Goal: Transaction & Acquisition: Purchase product/service

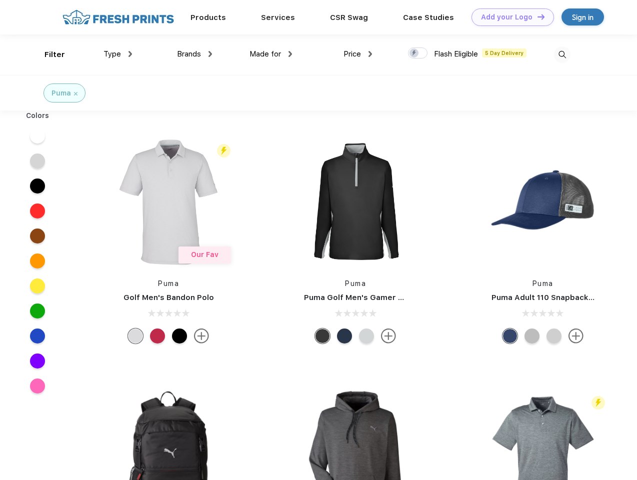
click at [509, 17] on link "Add your Logo Design Tool" at bounding box center [512, 16] width 82 height 17
click at [0, 0] on div "Design Tool" at bounding box center [0, 0] width 0 height 0
click at [536, 16] on link "Add your Logo Design Tool" at bounding box center [512, 16] width 82 height 17
click at [48, 54] on div "Filter" at bounding box center [54, 54] width 20 height 11
click at [118, 54] on span "Type" at bounding box center [111, 53] width 17 height 9
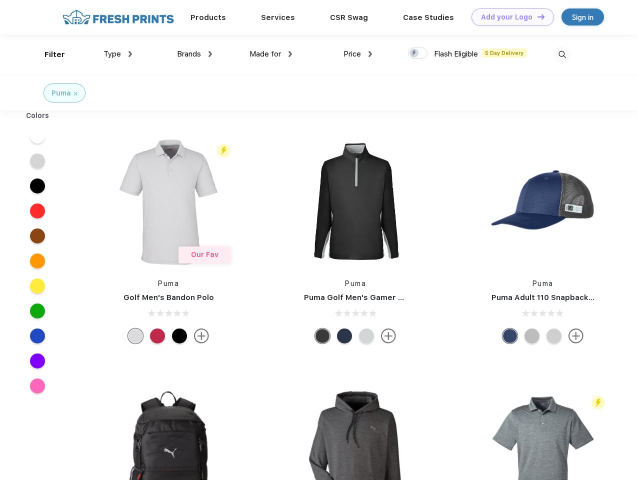
click at [194, 54] on span "Brands" at bounding box center [189, 53] width 24 height 9
click at [271, 54] on span "Made for" at bounding box center [264, 53] width 31 height 9
click at [358, 54] on span "Price" at bounding box center [351, 53] width 17 height 9
click at [418, 53] on div at bounding box center [417, 52] width 19 height 11
click at [414, 53] on input "checkbox" at bounding box center [411, 50] width 6 height 6
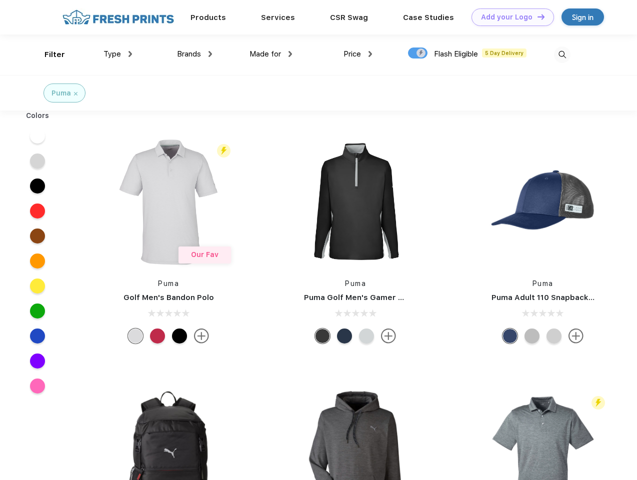
click at [562, 54] on img at bounding box center [562, 54] width 16 height 16
